Goal: Task Accomplishment & Management: Manage account settings

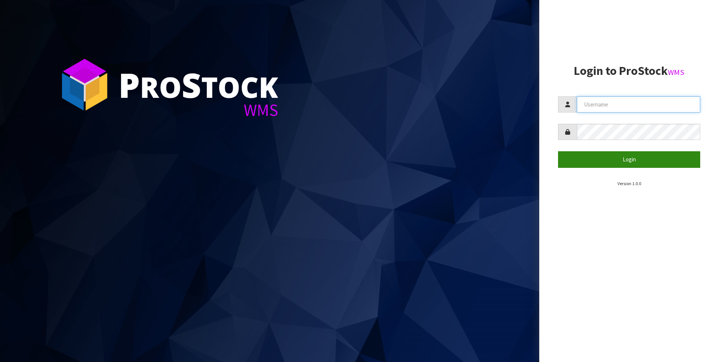
type input "[PERSON_NAME]"
click at [614, 158] on button "Login" at bounding box center [629, 159] width 142 height 16
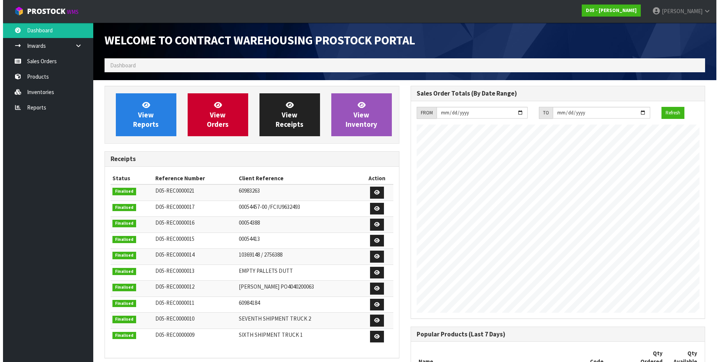
scroll to position [465, 306]
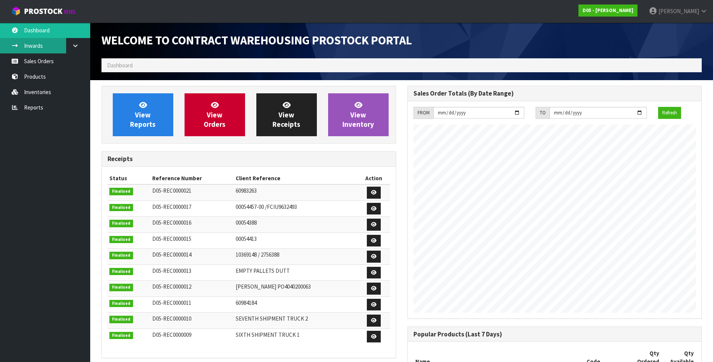
click at [43, 45] on link "Inwards" at bounding box center [45, 45] width 90 height 15
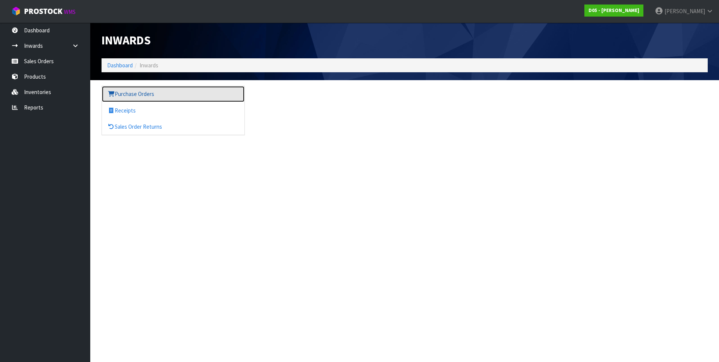
click at [126, 92] on link "Purchase Orders" at bounding box center [173, 93] width 142 height 15
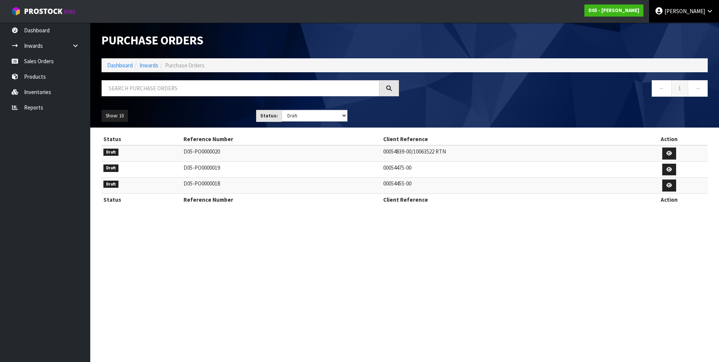
click at [690, 9] on span "[PERSON_NAME]" at bounding box center [684, 11] width 41 height 7
click at [683, 29] on link "Logout" at bounding box center [688, 30] width 59 height 10
